Goal: Communication & Community: Answer question/provide support

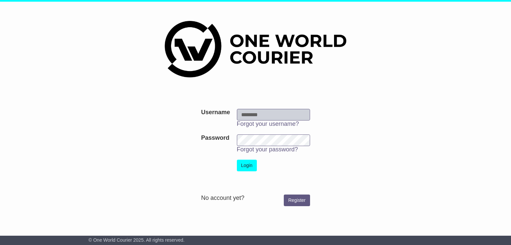
click at [245, 113] on input "Username" at bounding box center [273, 115] width 73 height 12
type input "**********"
click at [242, 167] on button "Login" at bounding box center [247, 166] width 20 height 12
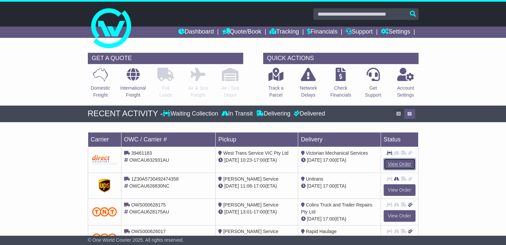
click at [395, 165] on link "View Order" at bounding box center [399, 165] width 32 height 12
click at [152, 160] on span "OWCAU632931AU" at bounding box center [149, 160] width 40 height 5
drag, startPoint x: 173, startPoint y: 160, endPoint x: 129, endPoint y: 160, distance: 44.2
click at [129, 160] on div "OWCAU632931AU" at bounding box center [168, 160] width 89 height 7
copy span "OWCAU632931AU"
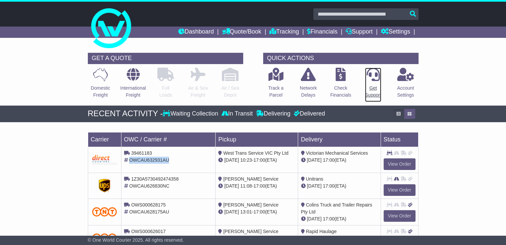
click at [375, 93] on p "Get Support" at bounding box center [373, 92] width 16 height 14
click at [398, 165] on link "View Order" at bounding box center [399, 165] width 32 height 12
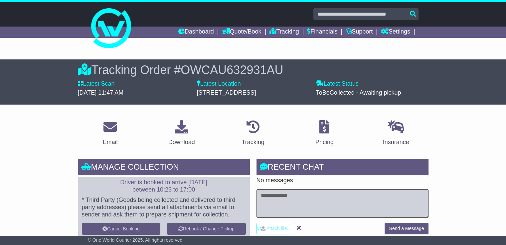
click at [289, 196] on textarea at bounding box center [342, 204] width 172 height 29
type textarea "**********"
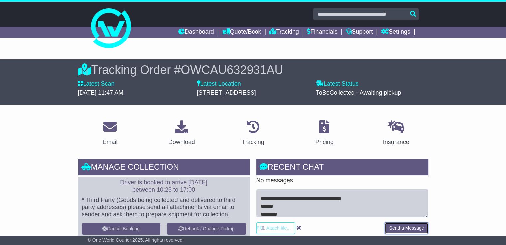
click at [404, 228] on button "Send a Message" at bounding box center [406, 229] width 44 height 12
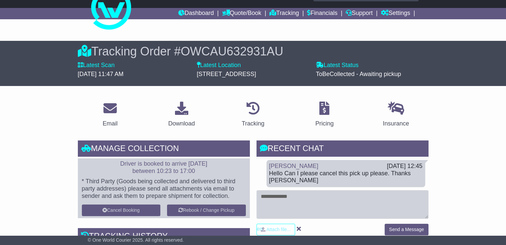
scroll to position [0, 0]
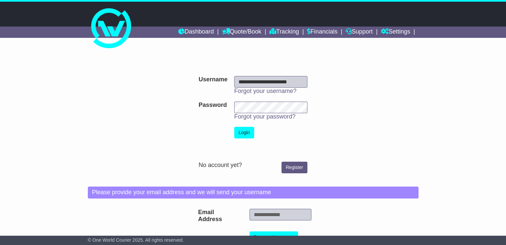
click at [244, 82] on input "**********" at bounding box center [270, 82] width 73 height 12
click at [245, 132] on button "Login" at bounding box center [244, 133] width 20 height 12
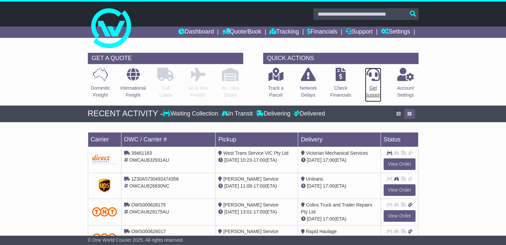
click at [376, 92] on p "Get Support" at bounding box center [373, 92] width 16 height 14
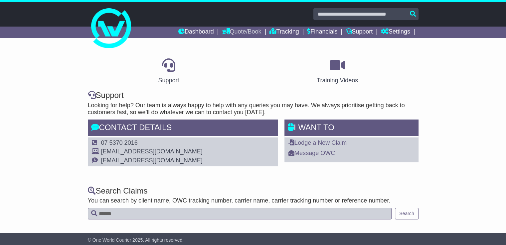
click at [248, 32] on link "Quote/Book" at bounding box center [241, 32] width 39 height 11
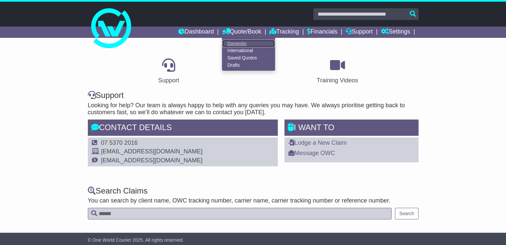
click at [234, 42] on link "Domestic" at bounding box center [248, 43] width 53 height 7
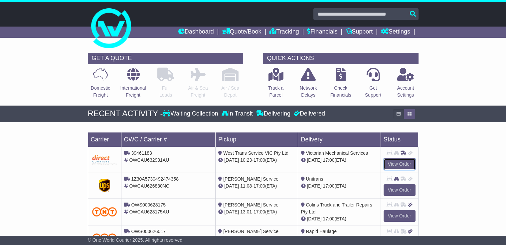
click at [400, 165] on link "View Order" at bounding box center [399, 165] width 32 height 12
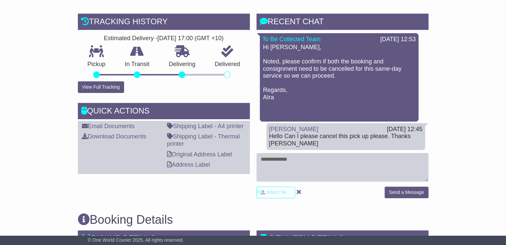
scroll to position [150, 0]
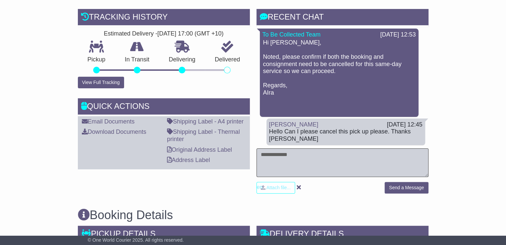
click at [287, 155] on textarea at bounding box center [342, 163] width 172 height 29
type textarea "**********"
drag, startPoint x: 278, startPoint y: 156, endPoint x: 194, endPoint y: 159, distance: 84.2
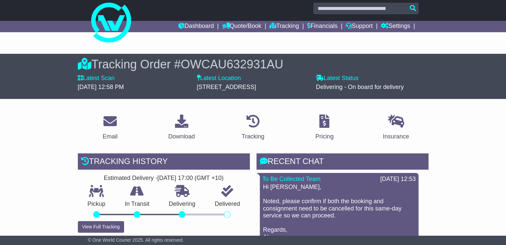
scroll to position [0, 0]
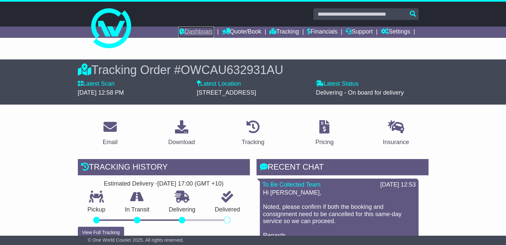
click at [184, 32] on link "Dashboard" at bounding box center [196, 32] width 36 height 11
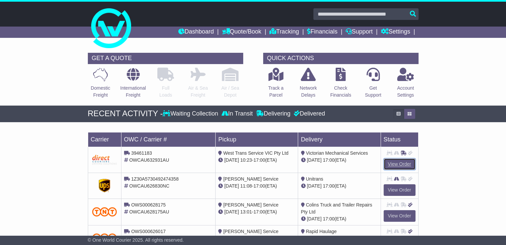
click at [392, 163] on link "View Order" at bounding box center [399, 165] width 32 height 12
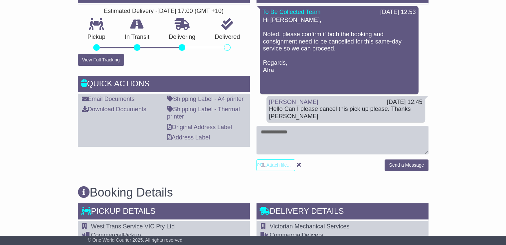
drag, startPoint x: 509, startPoint y: 58, endPoint x: 504, endPoint y: 109, distance: 50.8
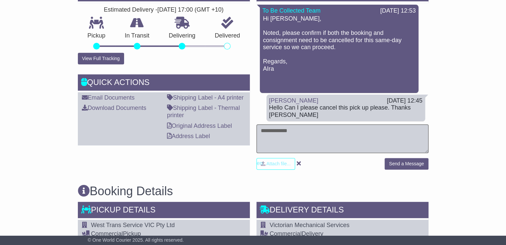
click at [286, 131] on textarea at bounding box center [342, 139] width 172 height 29
type textarea "**********"
click at [412, 165] on button "Send a Message" at bounding box center [406, 164] width 44 height 12
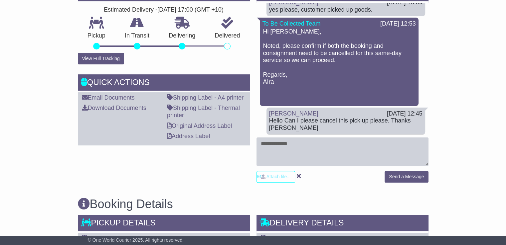
scroll to position [0, 0]
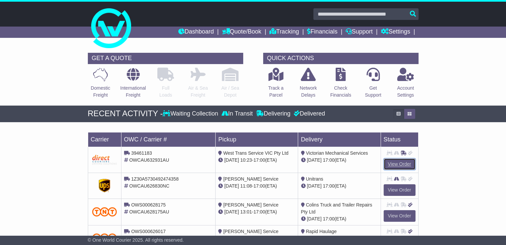
click at [392, 165] on link "View Order" at bounding box center [399, 165] width 32 height 12
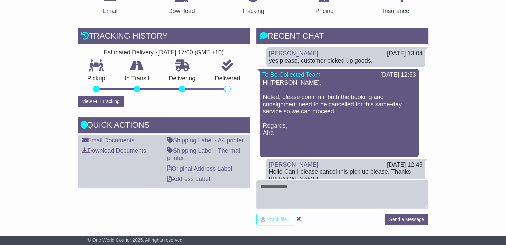
scroll to position [137, 0]
